Goal: Register for event/course

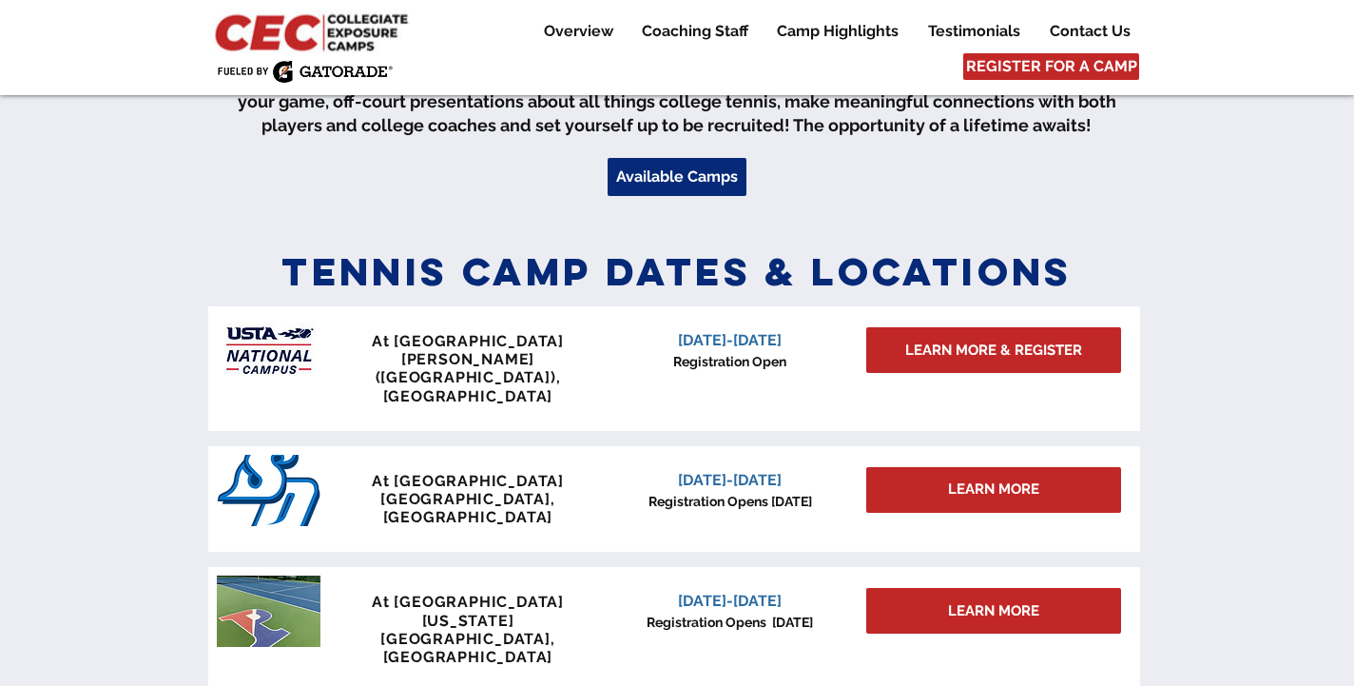
scroll to position [751, 0]
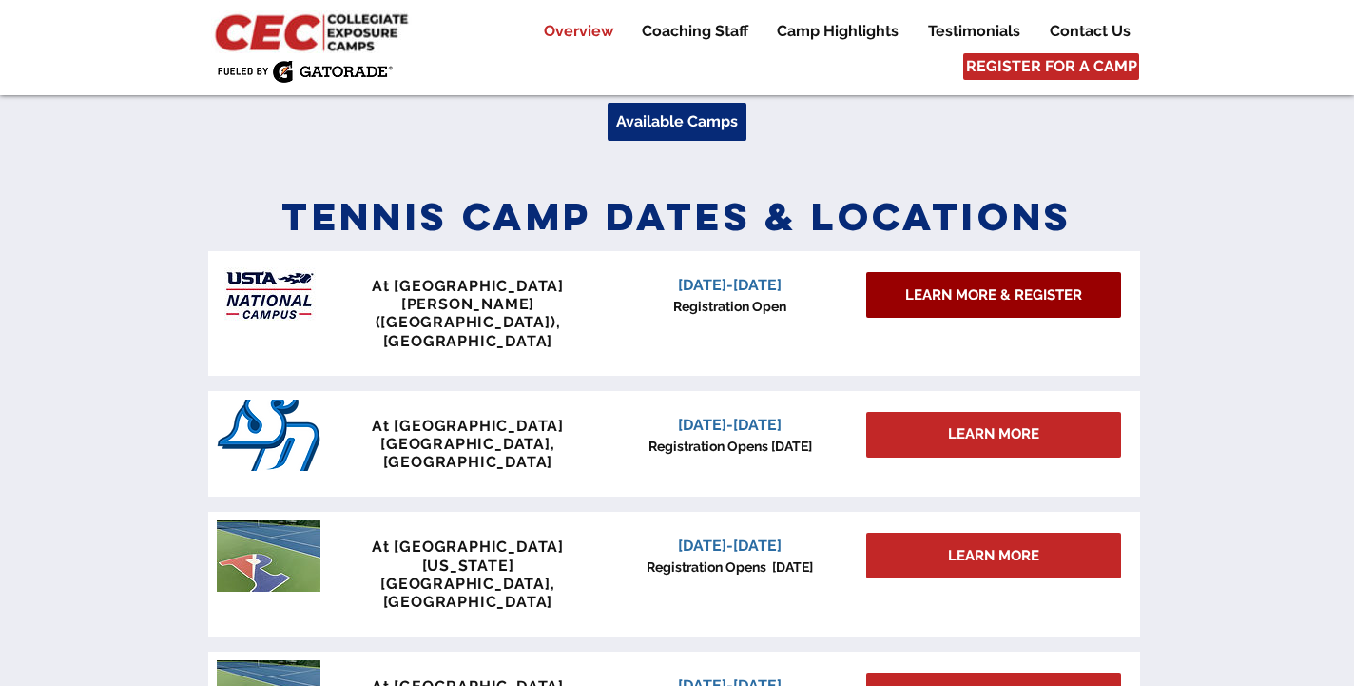
click at [964, 288] on span "LEARN MORE & REGISTER" at bounding box center [994, 295] width 177 height 20
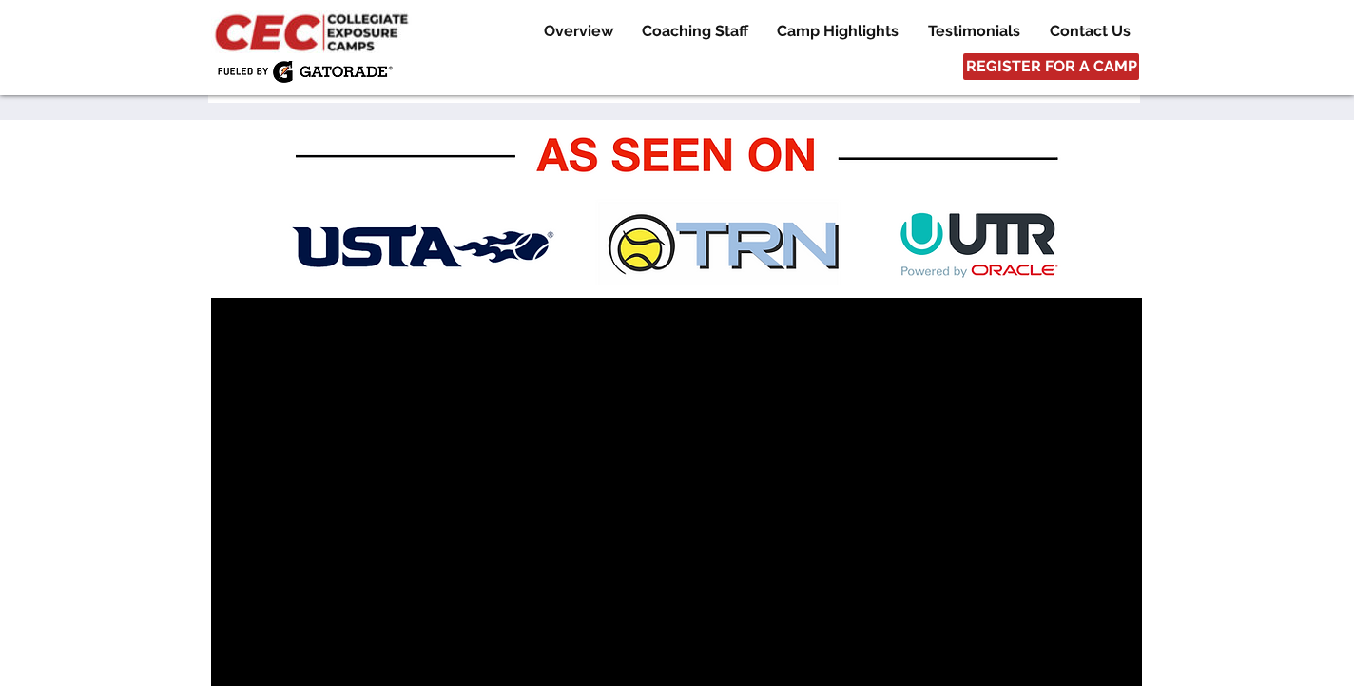
scroll to position [858, 0]
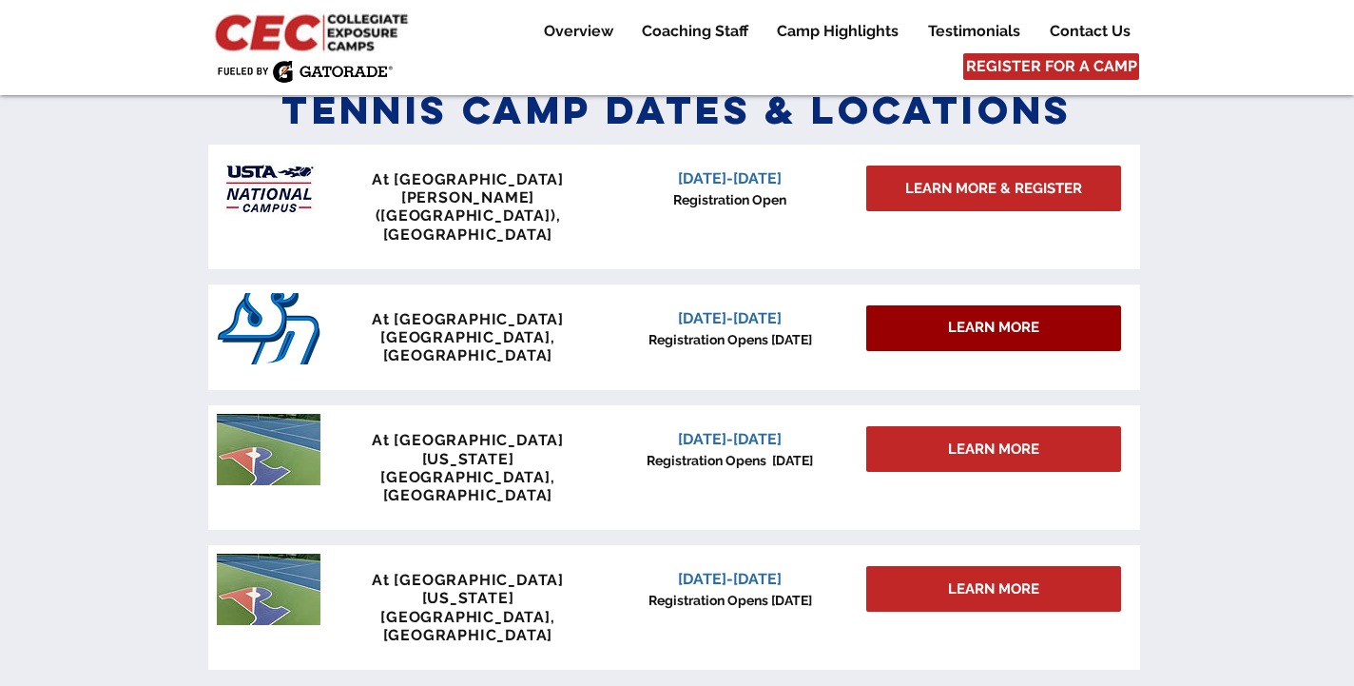
click at [951, 318] on span "LEARN MORE" at bounding box center [993, 328] width 91 height 20
click at [902, 305] on div "LEARN MORE" at bounding box center [994, 328] width 255 height 46
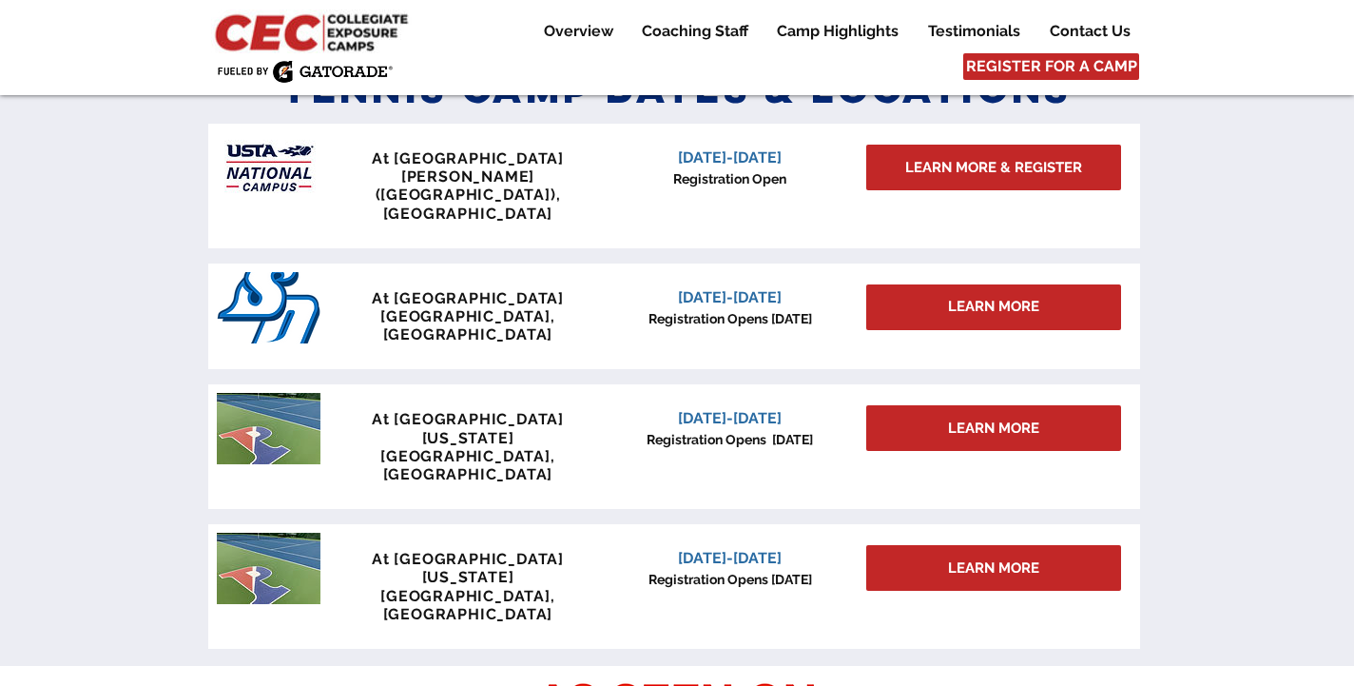
scroll to position [801, 0]
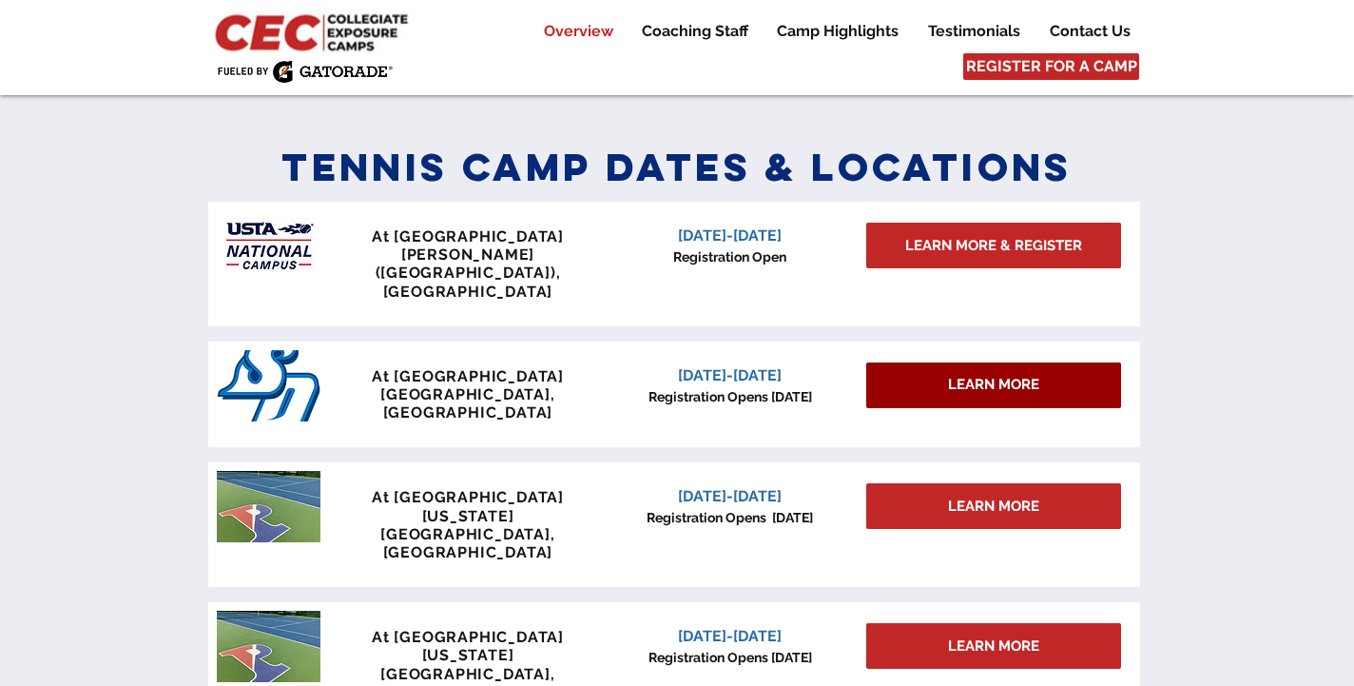
click at [913, 362] on div "LEARN MORE" at bounding box center [994, 385] width 255 height 46
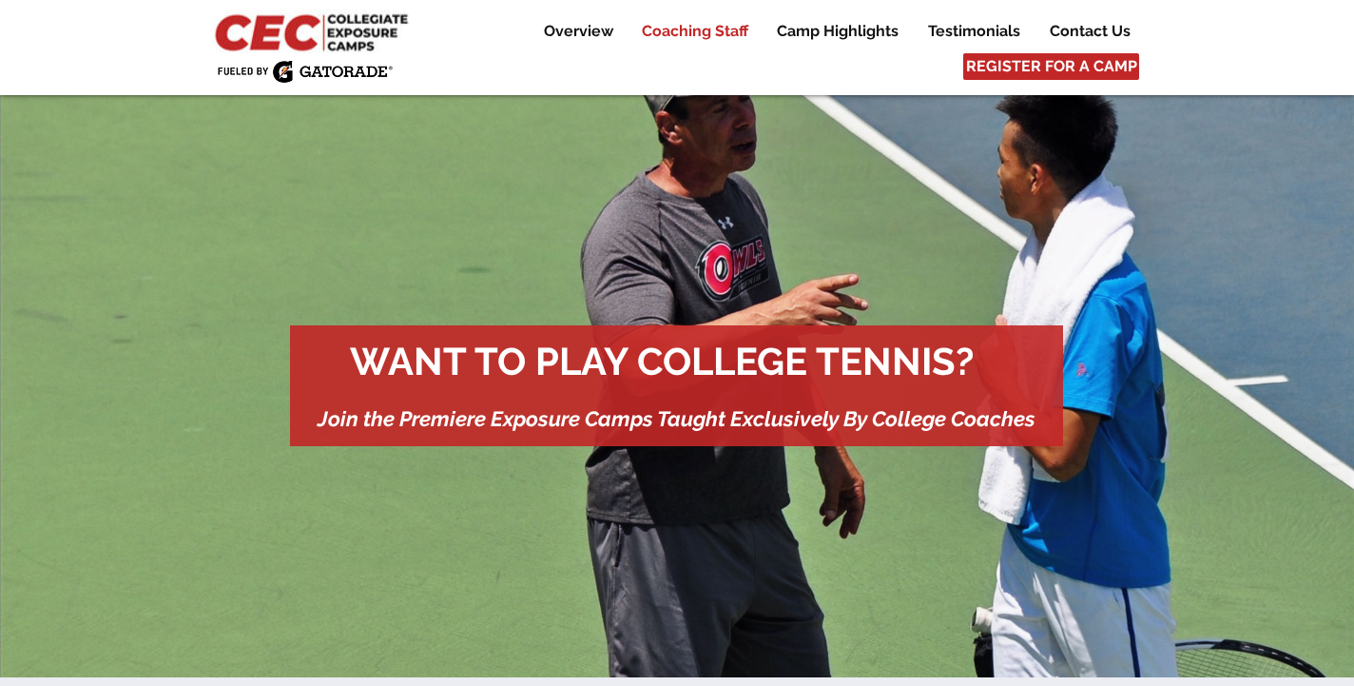
scroll to position [786, 0]
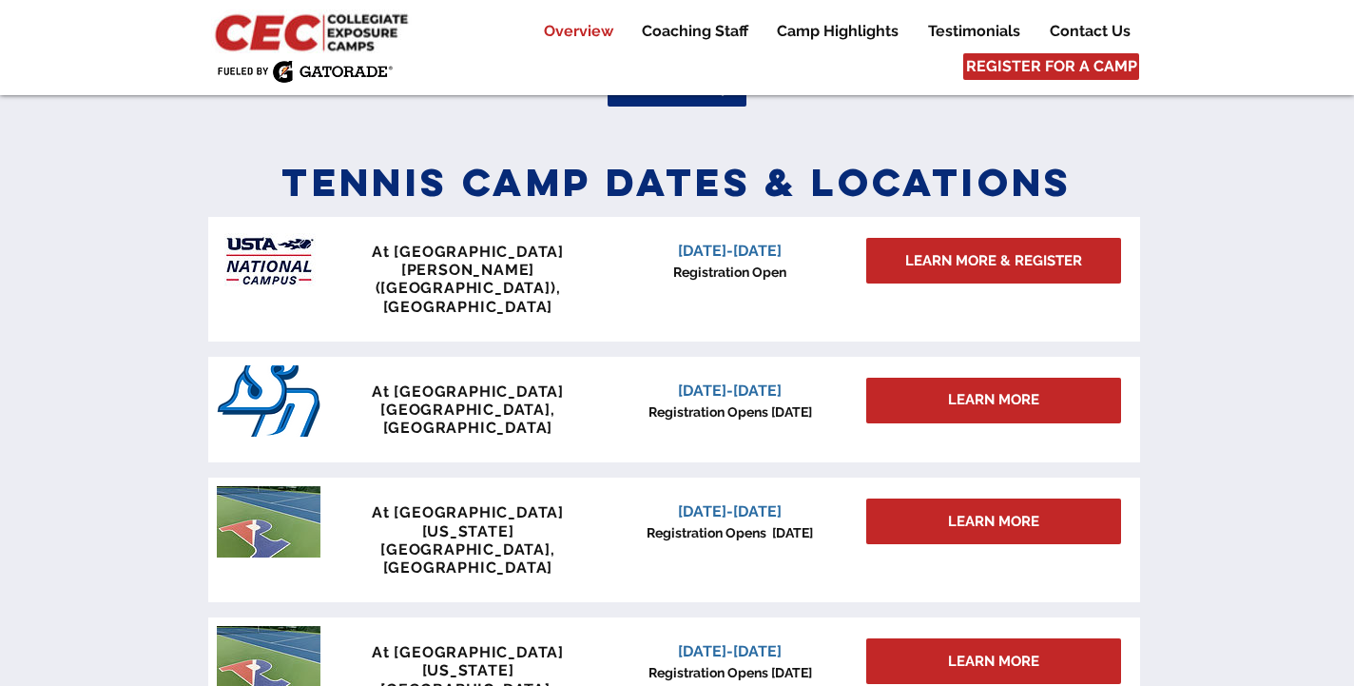
click at [475, 400] on span "San Diego, CA" at bounding box center [467, 418] width 174 height 36
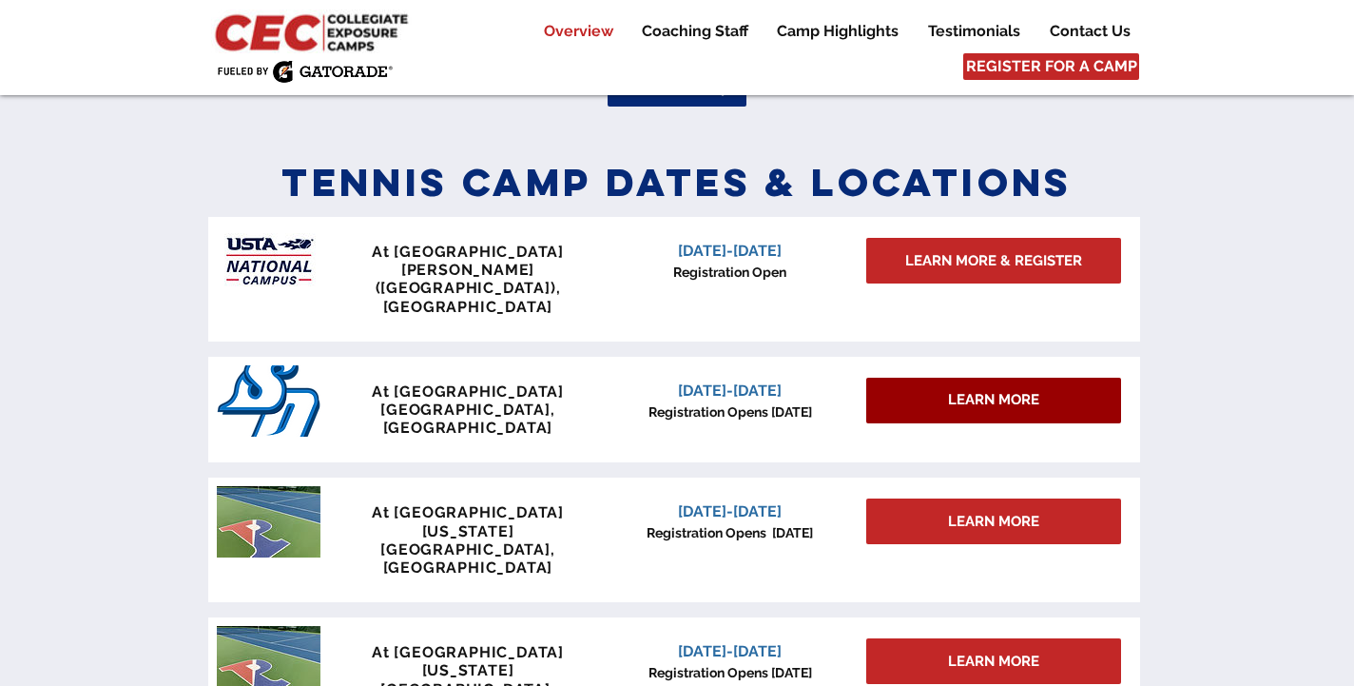
click at [904, 378] on div "LEARN MORE" at bounding box center [994, 401] width 255 height 46
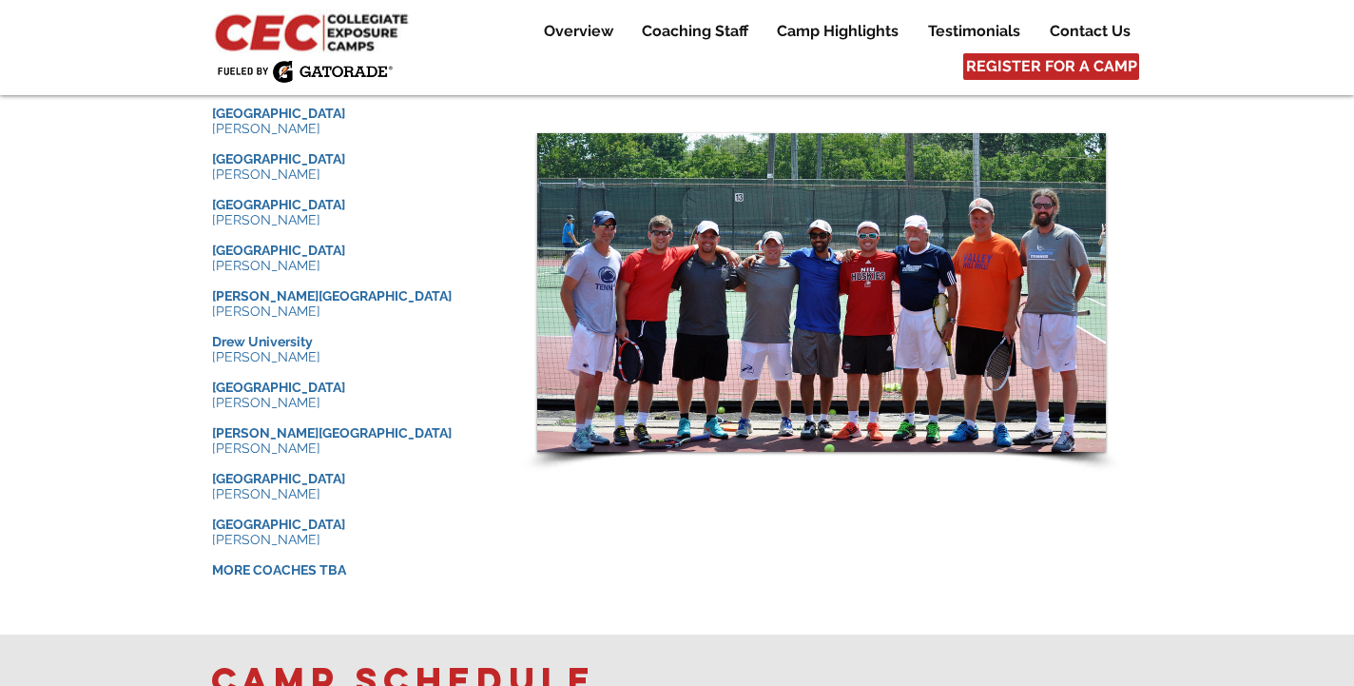
scroll to position [2069, 0]
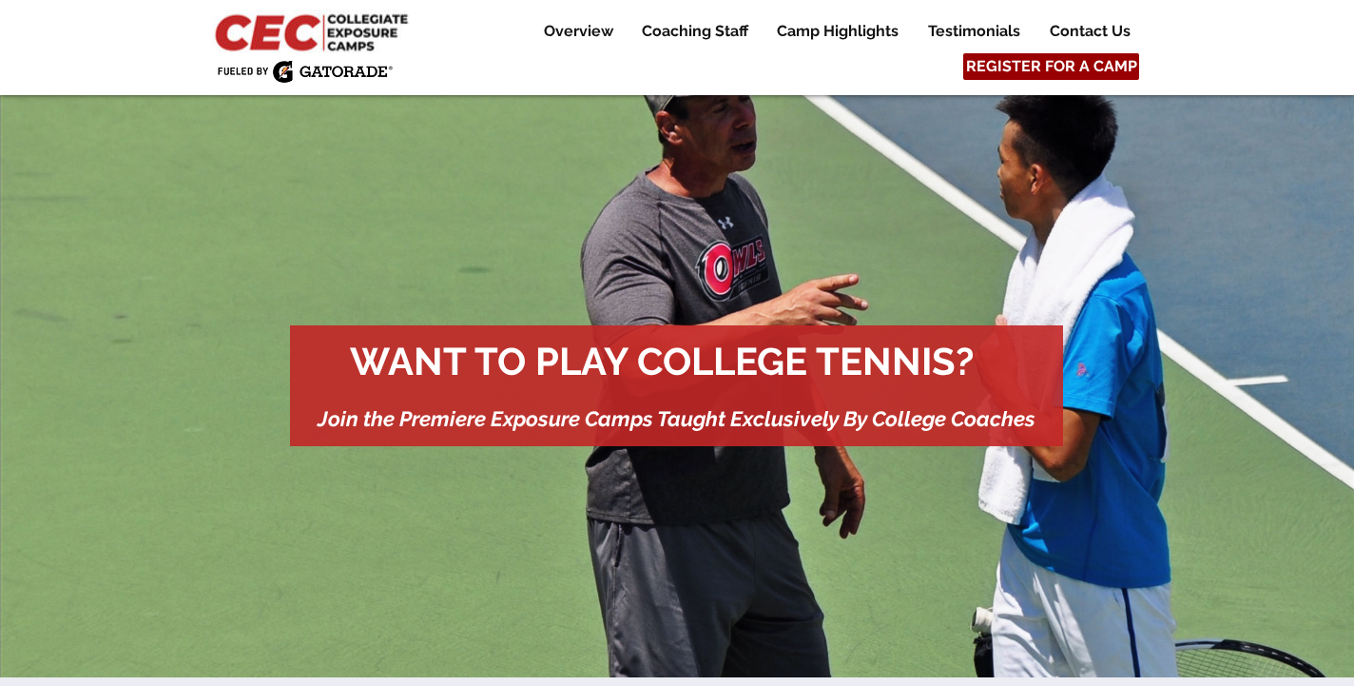
click at [1006, 63] on span "REGISTER FOR A CAMP" at bounding box center [1051, 66] width 171 height 21
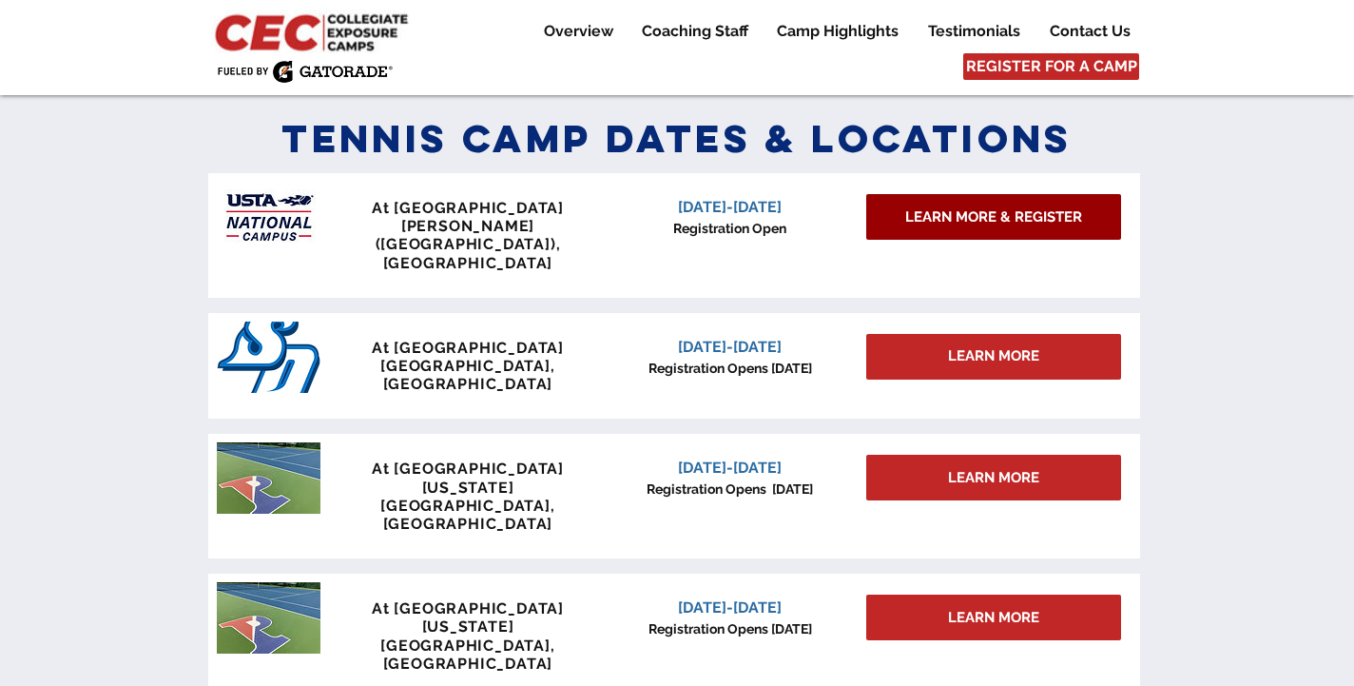
scroll to position [832, 0]
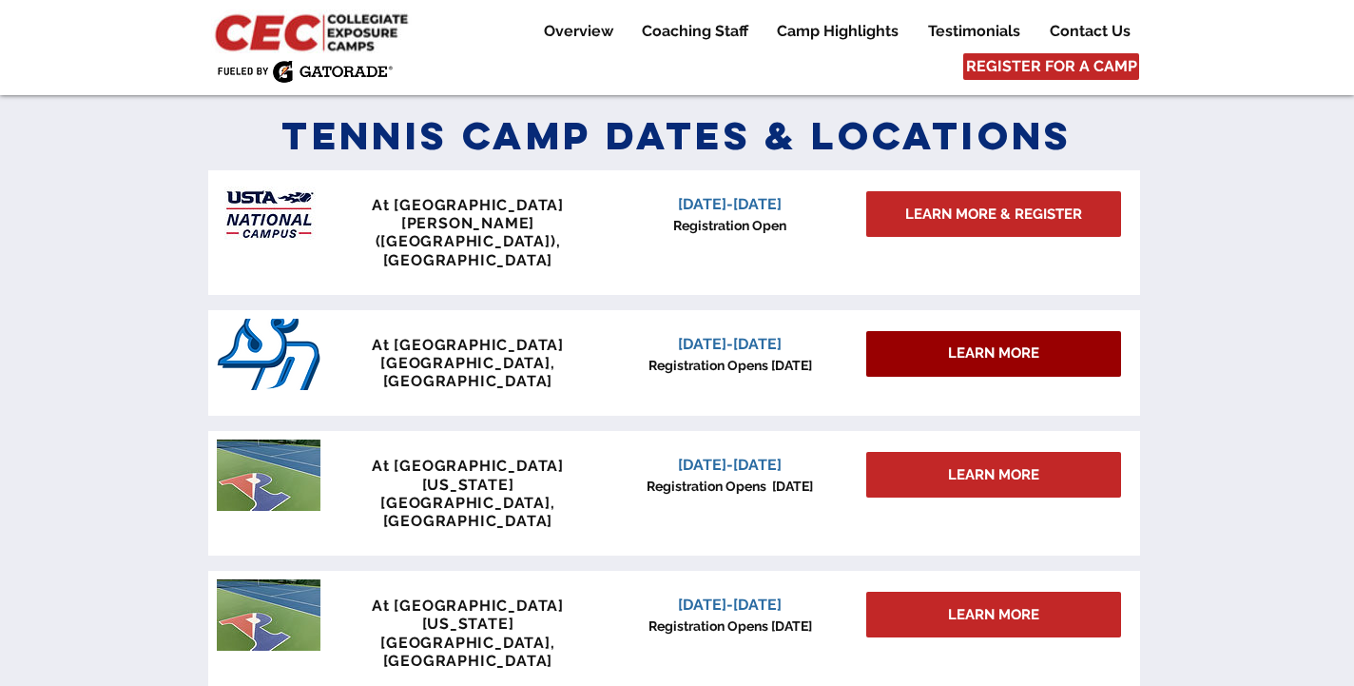
click at [933, 331] on div "LEARN MORE" at bounding box center [994, 354] width 255 height 46
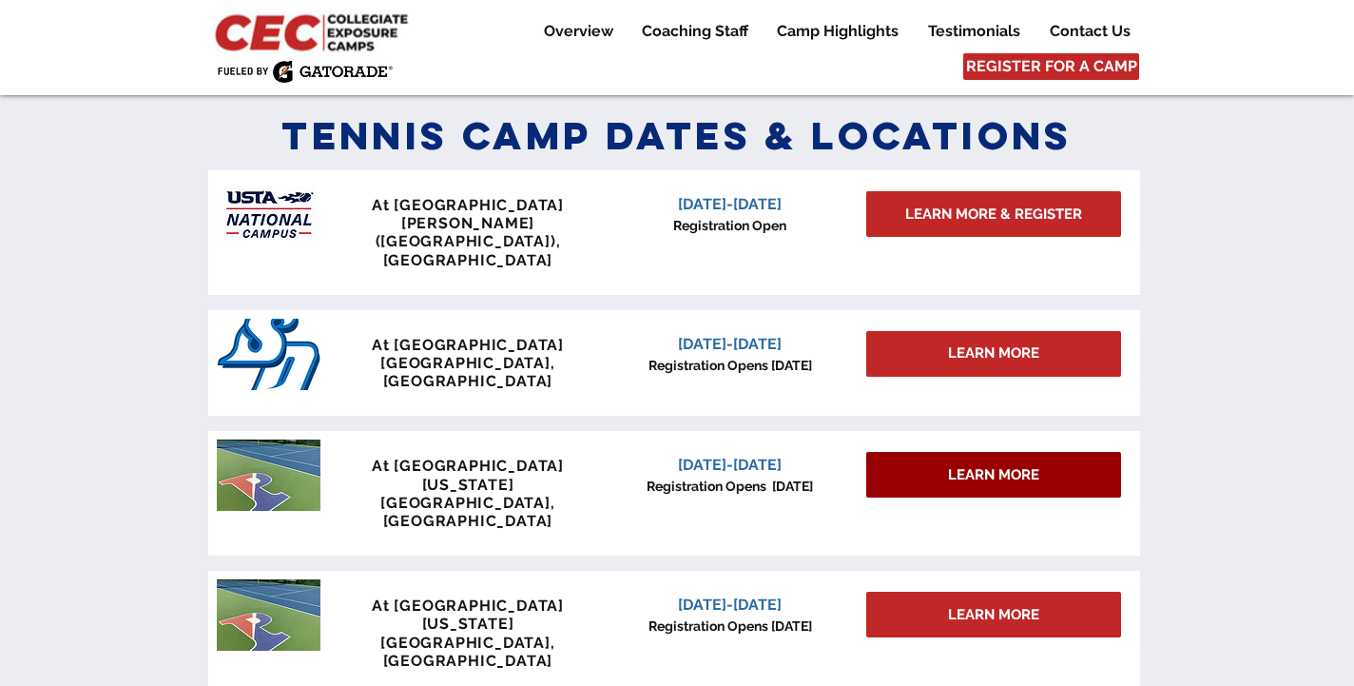
click at [925, 452] on link "LEARN MORE" at bounding box center [994, 475] width 255 height 46
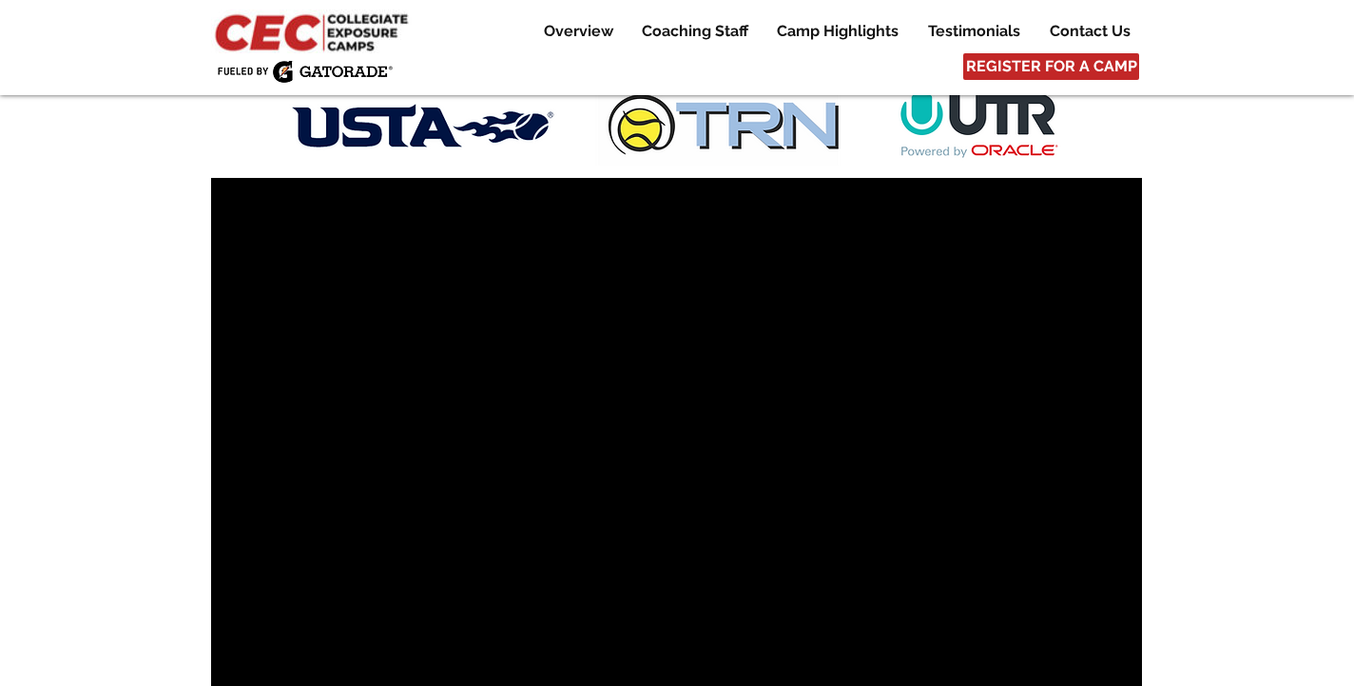
scroll to position [959, 0]
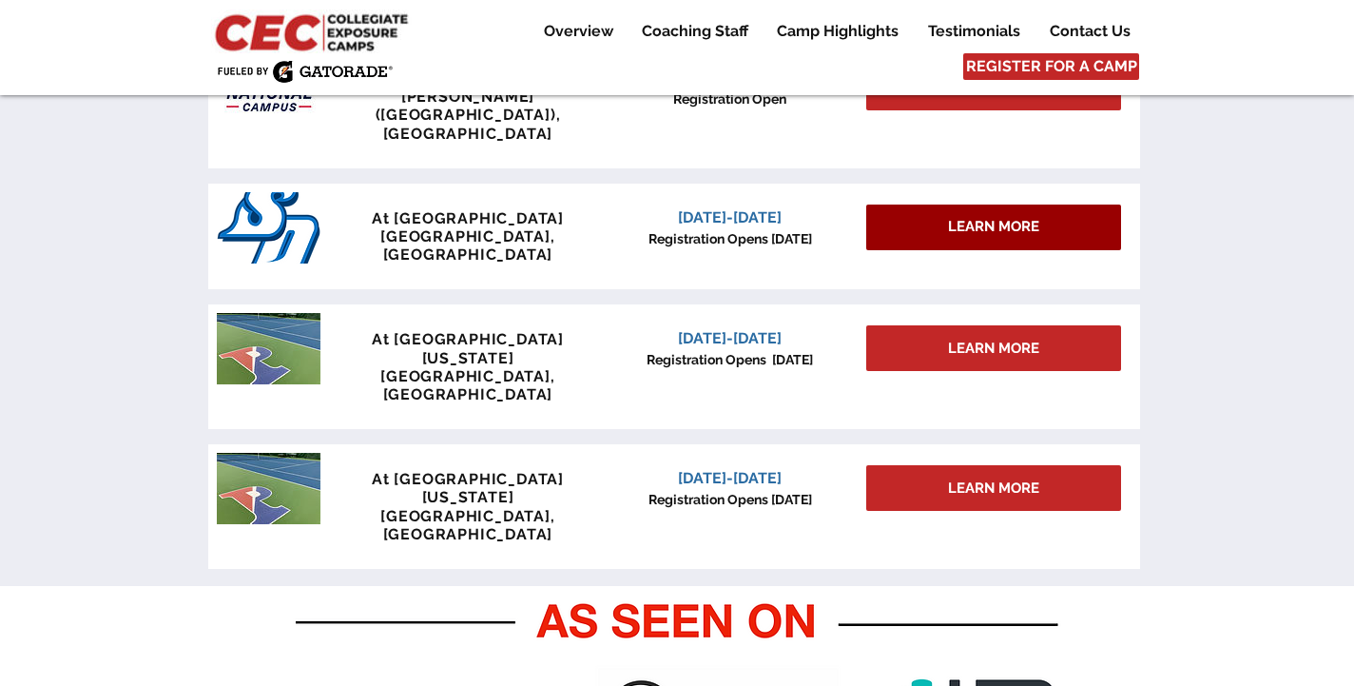
click at [891, 204] on div "LEARN MORE" at bounding box center [994, 227] width 255 height 46
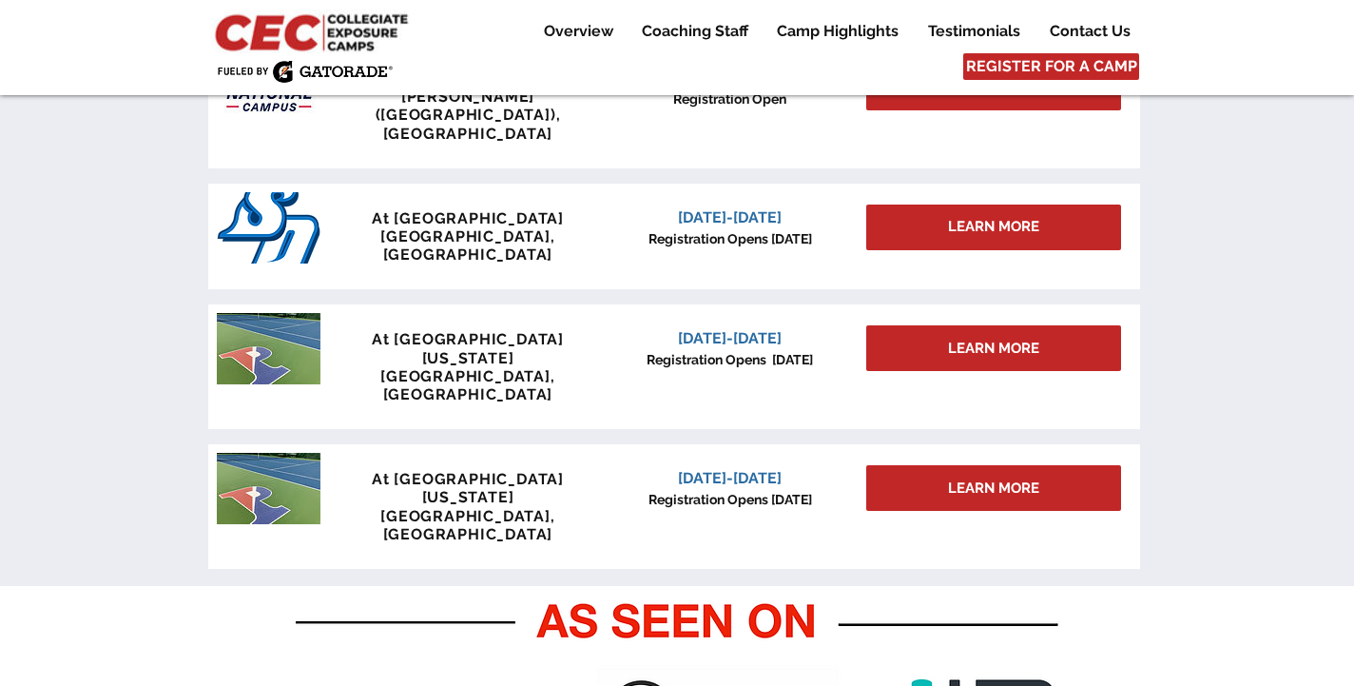
click at [419, 227] on span "San Diego, CA" at bounding box center [467, 245] width 174 height 36
click at [280, 192] on img "main content" at bounding box center [269, 227] width 104 height 71
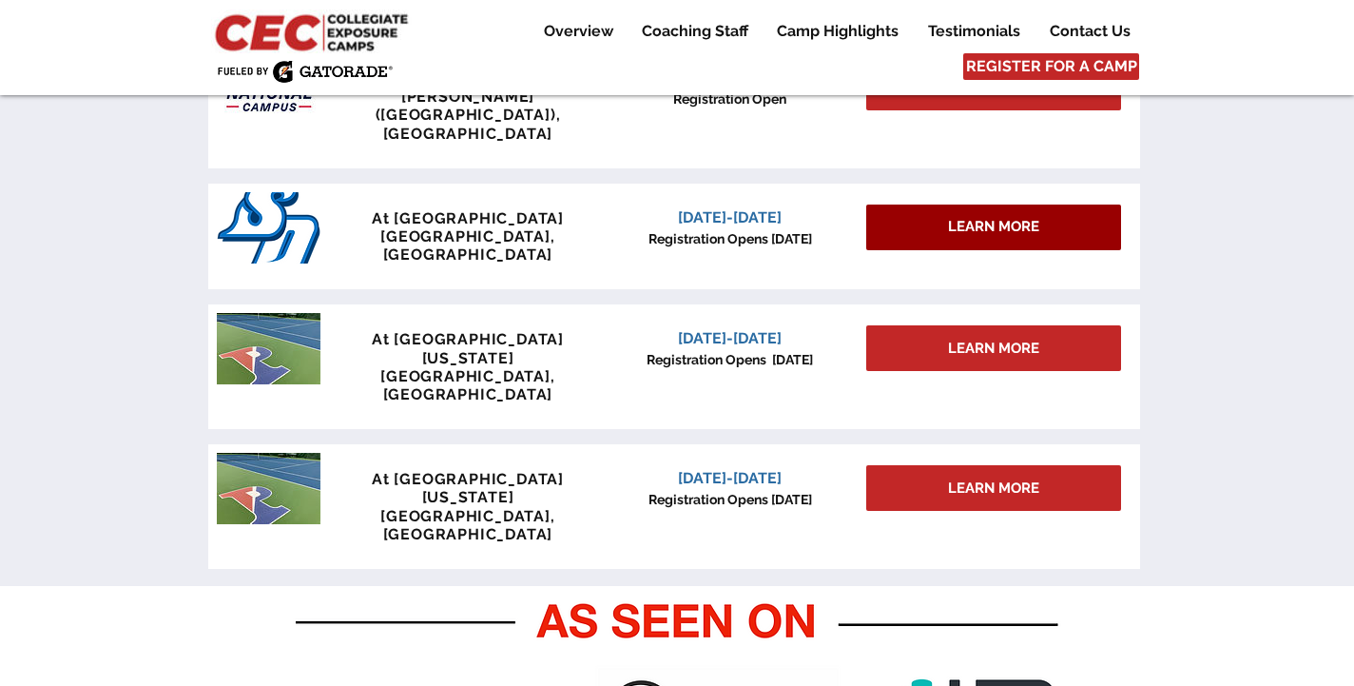
click at [977, 217] on span "LEARN MORE" at bounding box center [993, 227] width 91 height 20
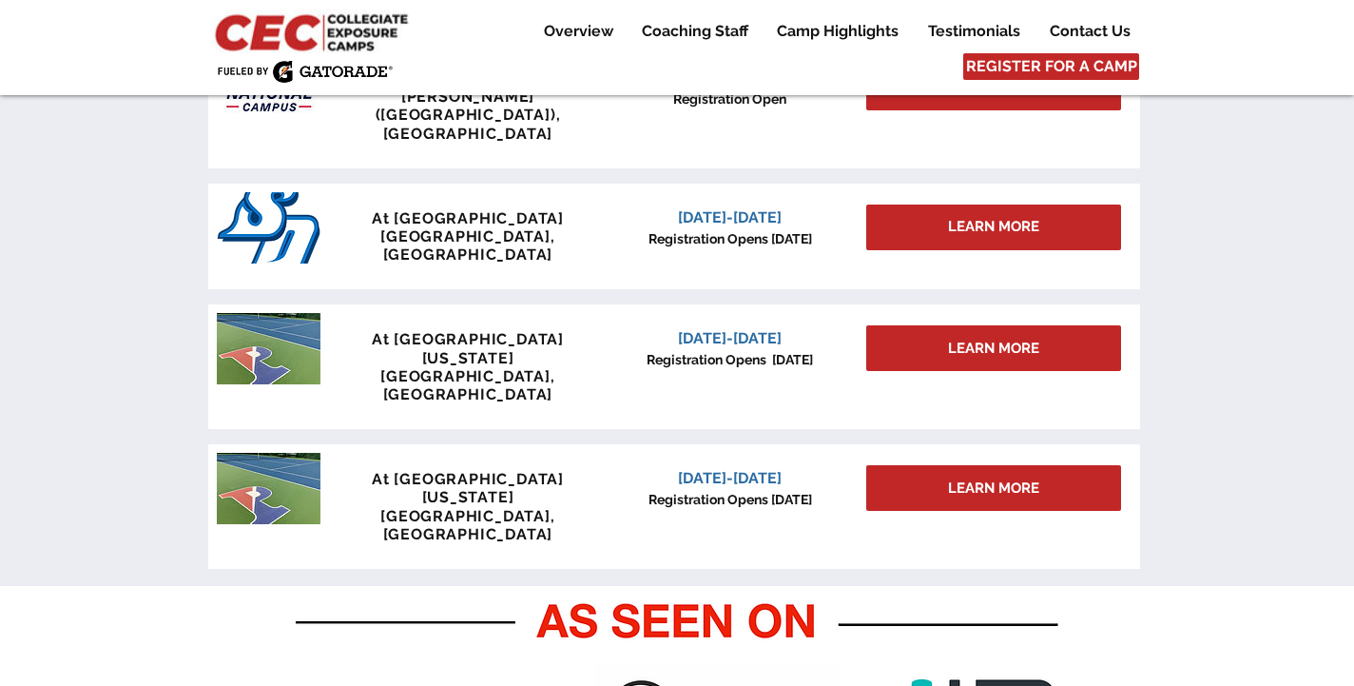
click at [540, 209] on span "At University of San Diego" at bounding box center [468, 218] width 192 height 18
click at [686, 208] on span "January 3-4, 2026" at bounding box center [730, 217] width 104 height 18
